Goal: Task Accomplishment & Management: Use online tool/utility

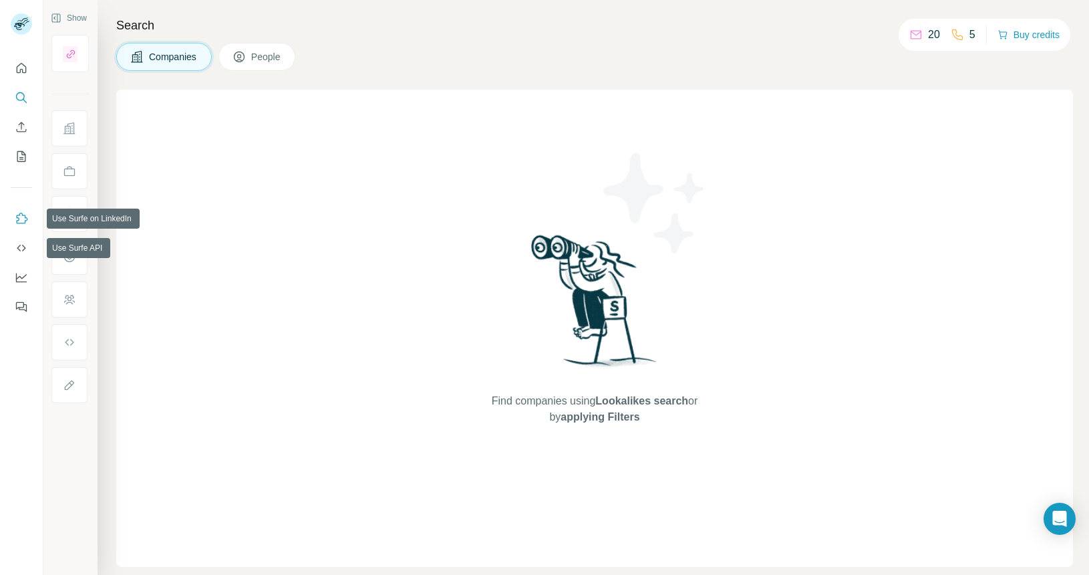
click at [22, 227] on button "Use Surfe on LinkedIn" at bounding box center [21, 218] width 21 height 24
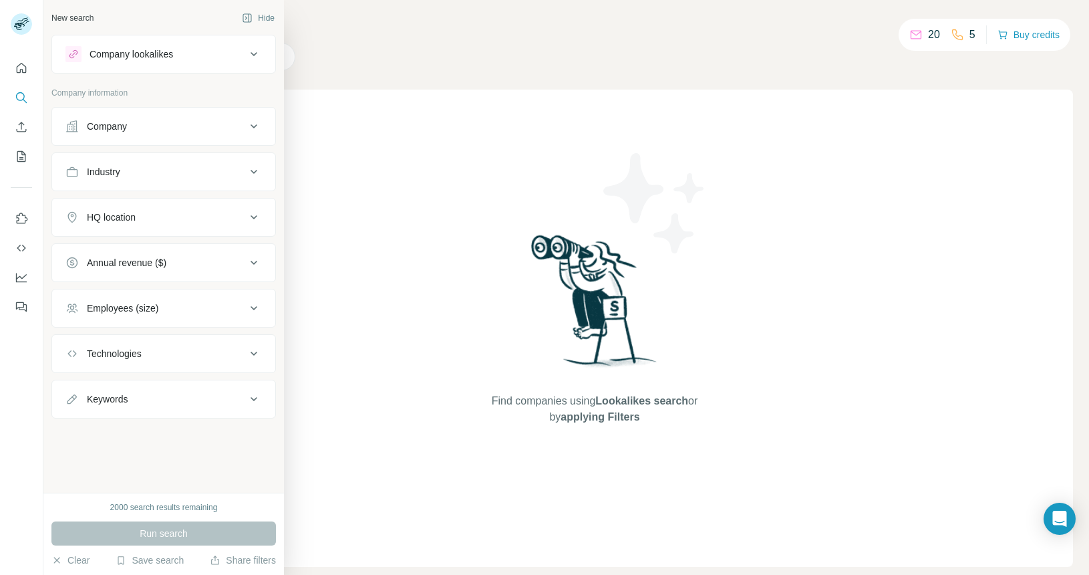
click at [152, 309] on div "Employees (size)" at bounding box center [122, 307] width 71 height 13
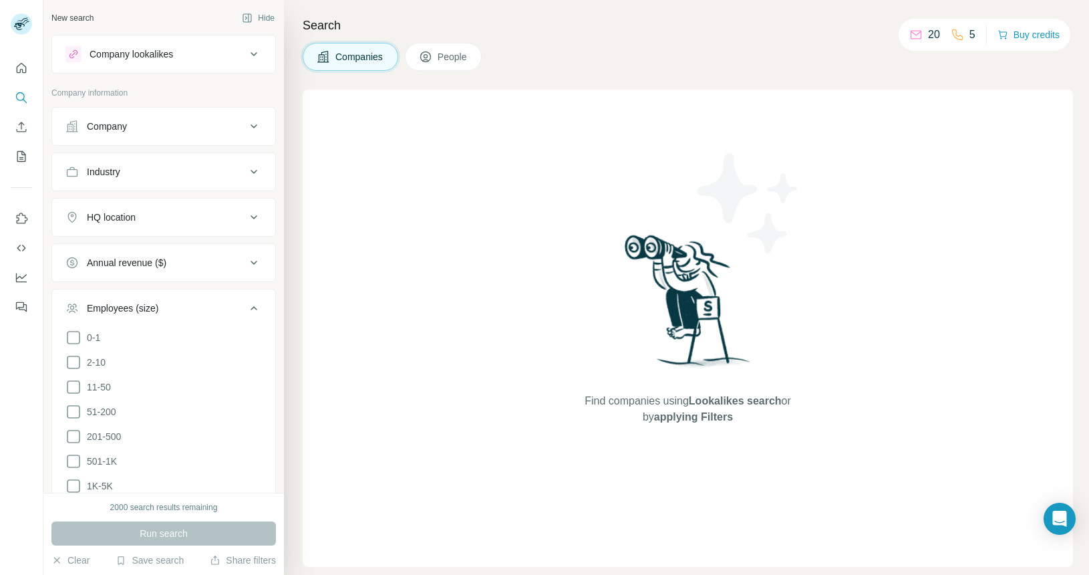
click at [152, 309] on div "Employees (size)" at bounding box center [122, 307] width 71 height 13
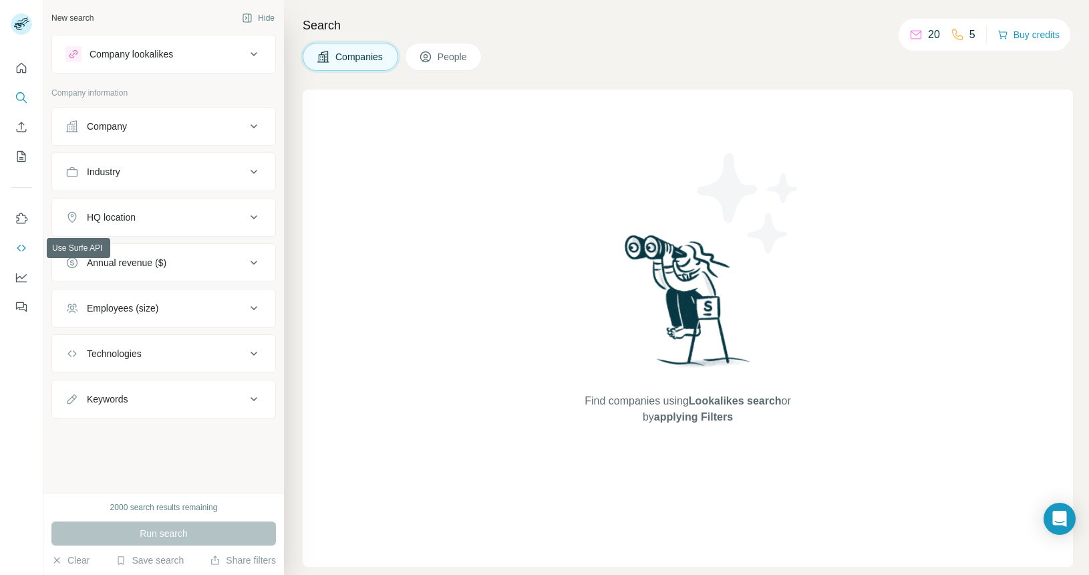
click at [26, 252] on icon "Use Surfe API" at bounding box center [21, 247] width 13 height 13
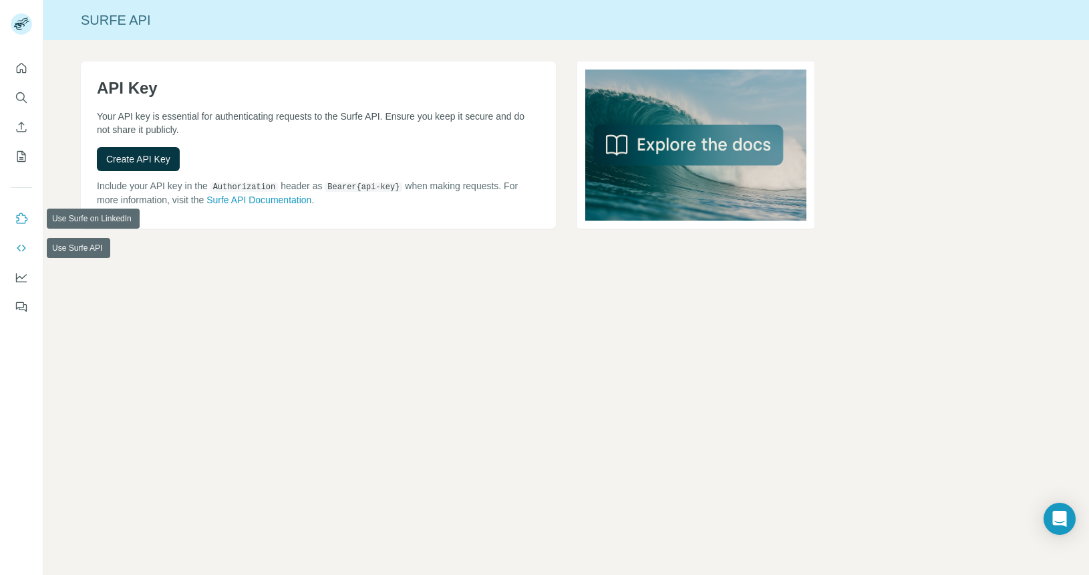
click at [27, 220] on icon "Use Surfe on LinkedIn" at bounding box center [22, 217] width 11 height 11
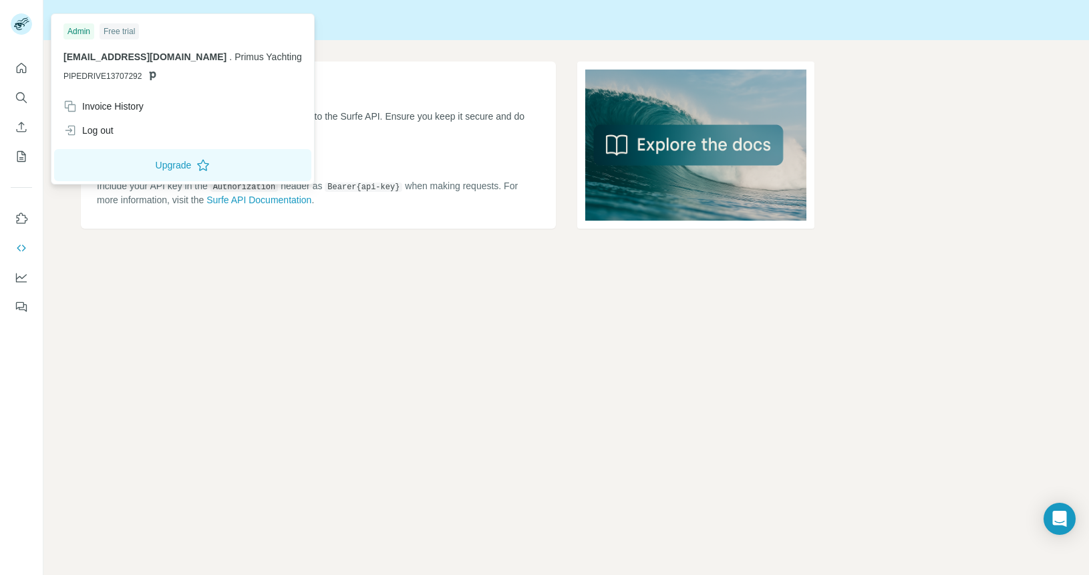
click at [23, 27] on rect at bounding box center [21, 23] width 21 height 21
drag, startPoint x: 67, startPoint y: 74, endPoint x: 130, endPoint y: 74, distance: 63.5
click at [130, 74] on span "PIPEDRIVE13707292" at bounding box center [102, 76] width 78 height 12
click at [140, 75] on p "PIPEDRIVE13707292" at bounding box center [182, 76] width 239 height 12
drag, startPoint x: 140, startPoint y: 75, endPoint x: 66, endPoint y: 75, distance: 74.2
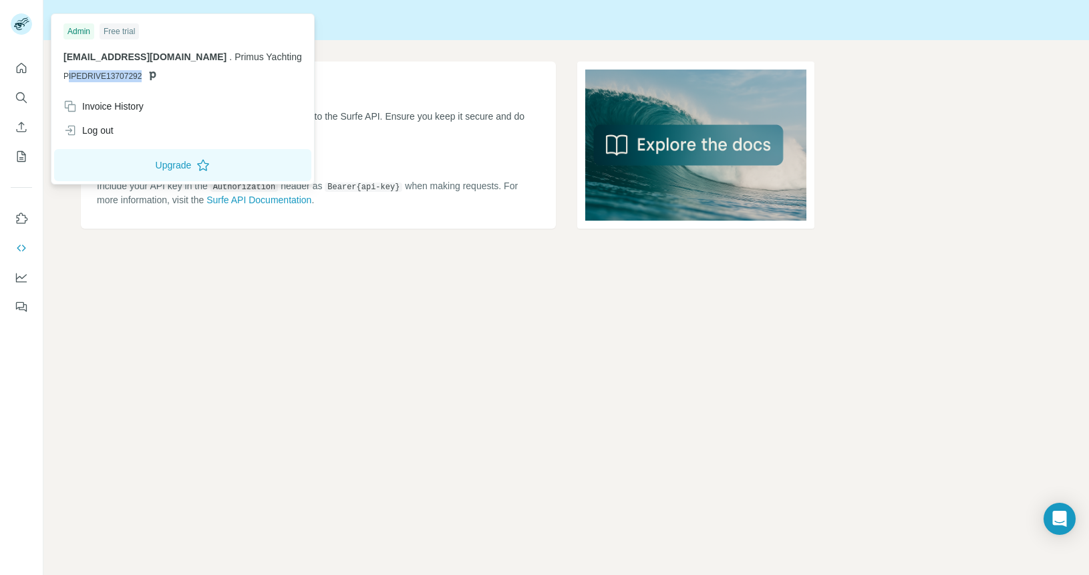
click at [66, 75] on p "PIPEDRIVE13707292" at bounding box center [182, 76] width 239 height 12
click at [57, 79] on div "Admin Free trial [EMAIL_ADDRESS][DOMAIN_NAME] . Primus Yachting PIPEDRIVE137072…" at bounding box center [182, 56] width 257 height 78
drag, startPoint x: 64, startPoint y: 75, endPoint x: 151, endPoint y: 77, distance: 86.9
click at [151, 77] on p "PIPEDRIVE13707292" at bounding box center [182, 76] width 239 height 12
click at [438, 33] on div "Surfe API" at bounding box center [566, 20] width 1046 height 40
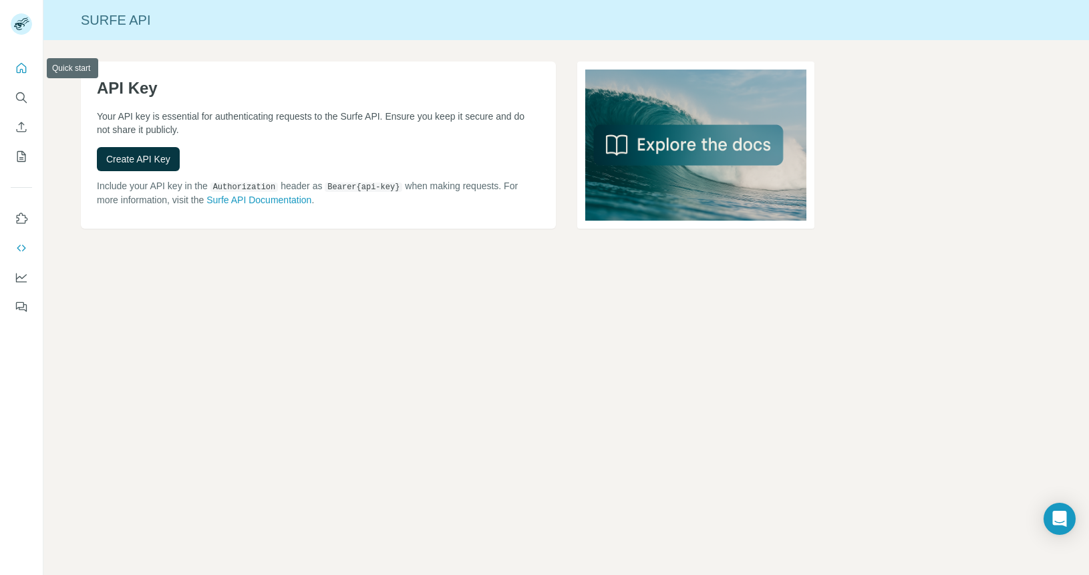
click at [25, 68] on icon "Quick start" at bounding box center [21, 67] width 13 height 13
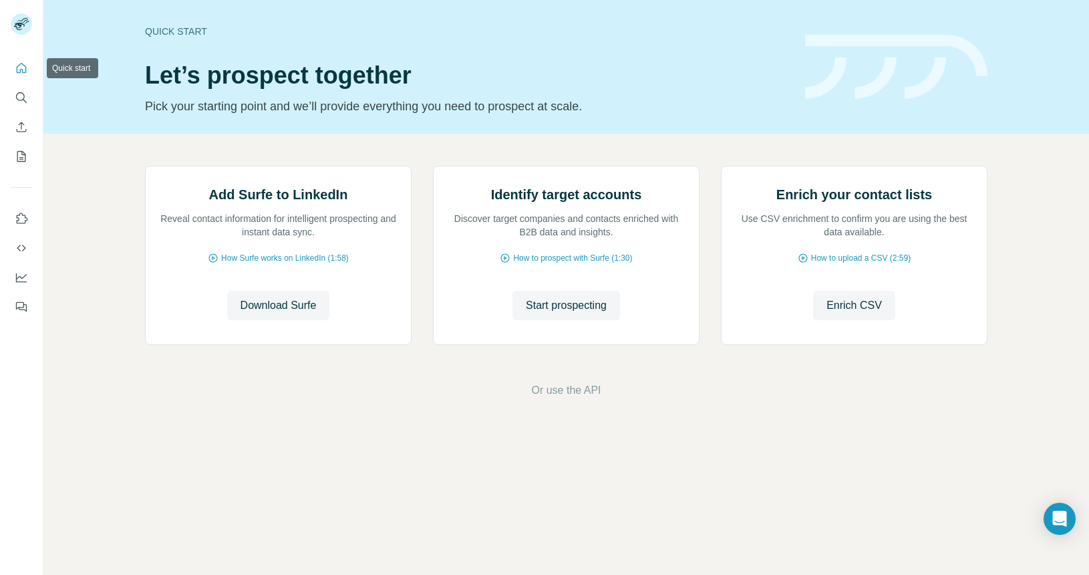
click at [23, 67] on icon "Quick start" at bounding box center [21, 67] width 13 height 13
